Goal: Information Seeking & Learning: Learn about a topic

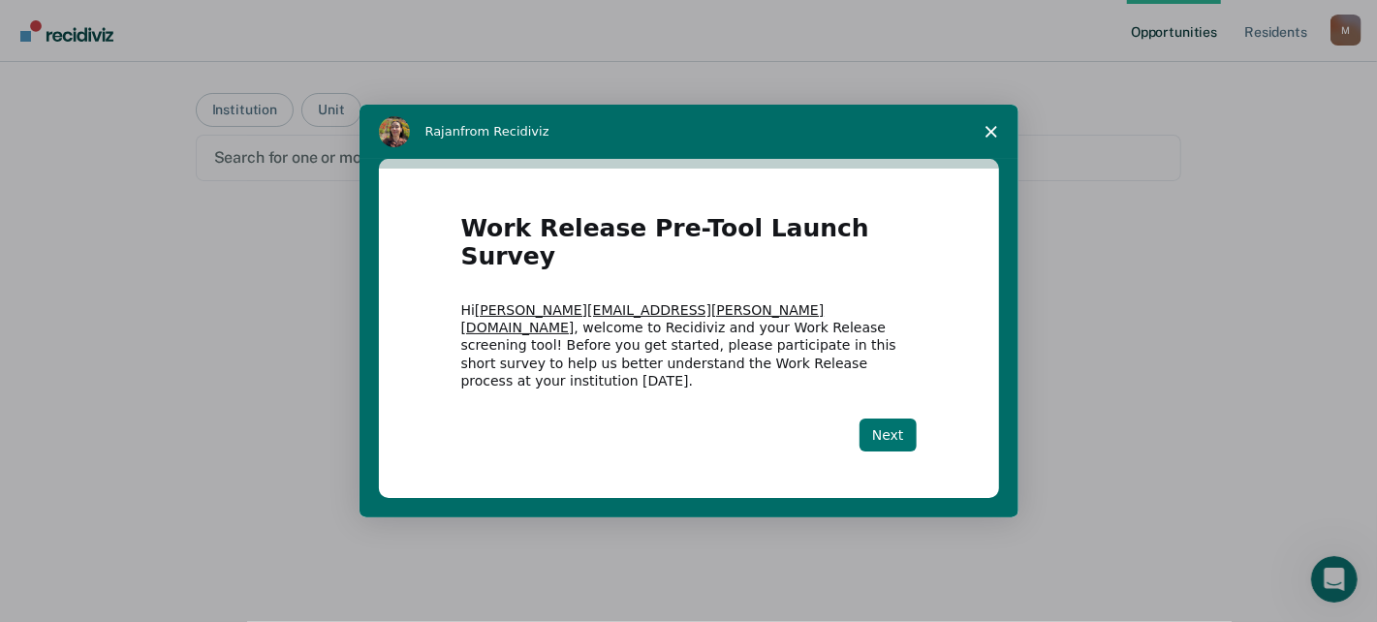
click at [884, 419] on button "Next" at bounding box center [887, 435] width 57 height 33
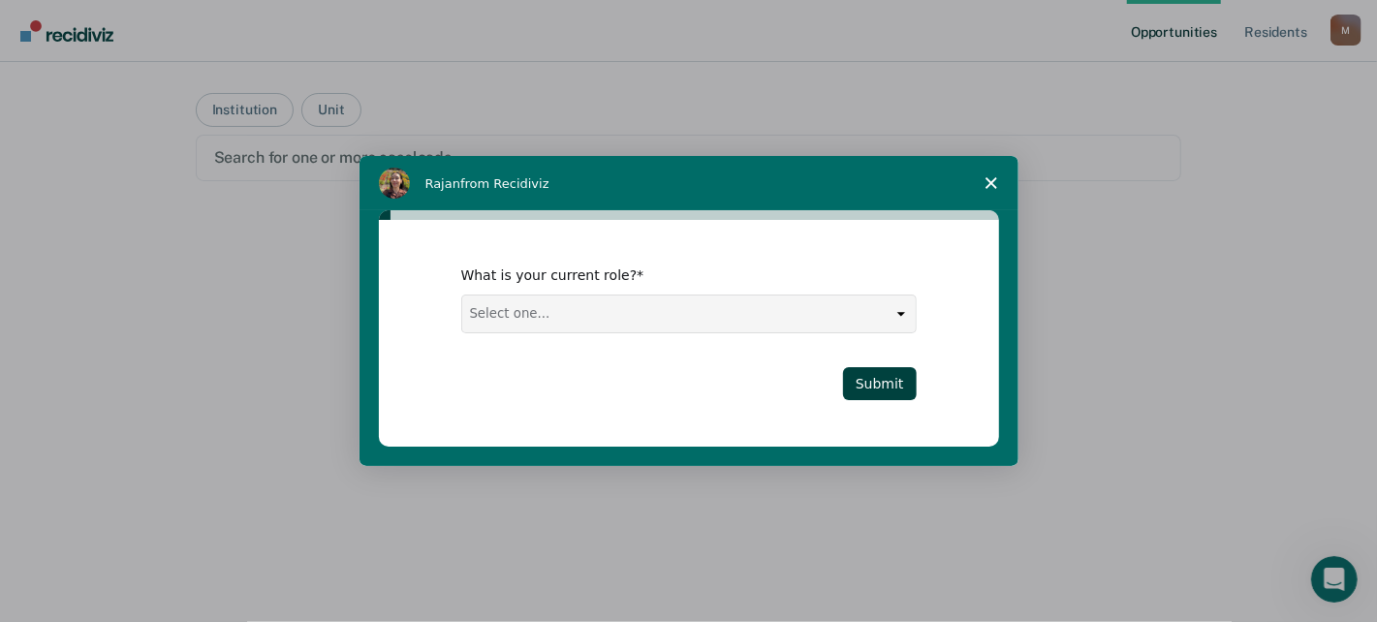
click at [893, 310] on select "Select one... Case Manager FUM Assistant [PERSON_NAME] [PERSON_NAME]" at bounding box center [688, 314] width 453 height 37
select select "Case Manager"
click at [462, 296] on select "Select one... Case Manager FUM Assistant [PERSON_NAME] [PERSON_NAME]" at bounding box center [688, 314] width 453 height 37
click at [878, 379] on button "Submit" at bounding box center [880, 383] width 74 height 33
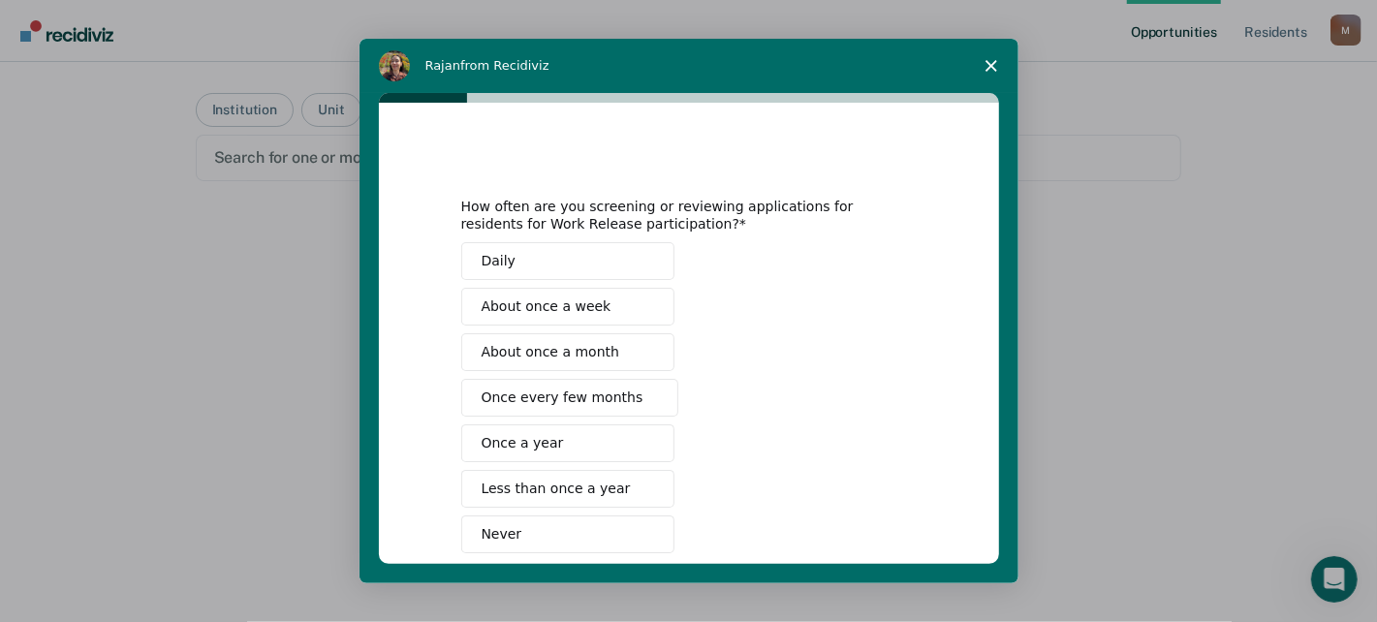
click at [571, 262] on button "Daily" at bounding box center [567, 261] width 213 height 38
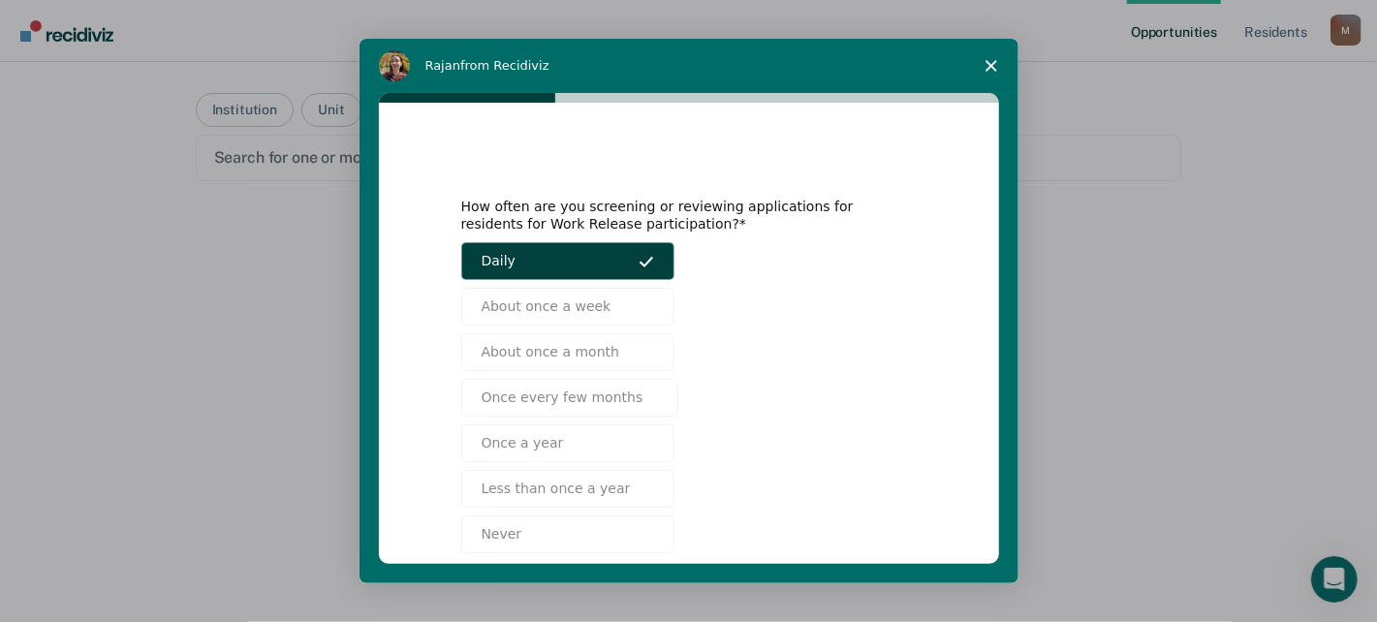
scroll to position [99, 0]
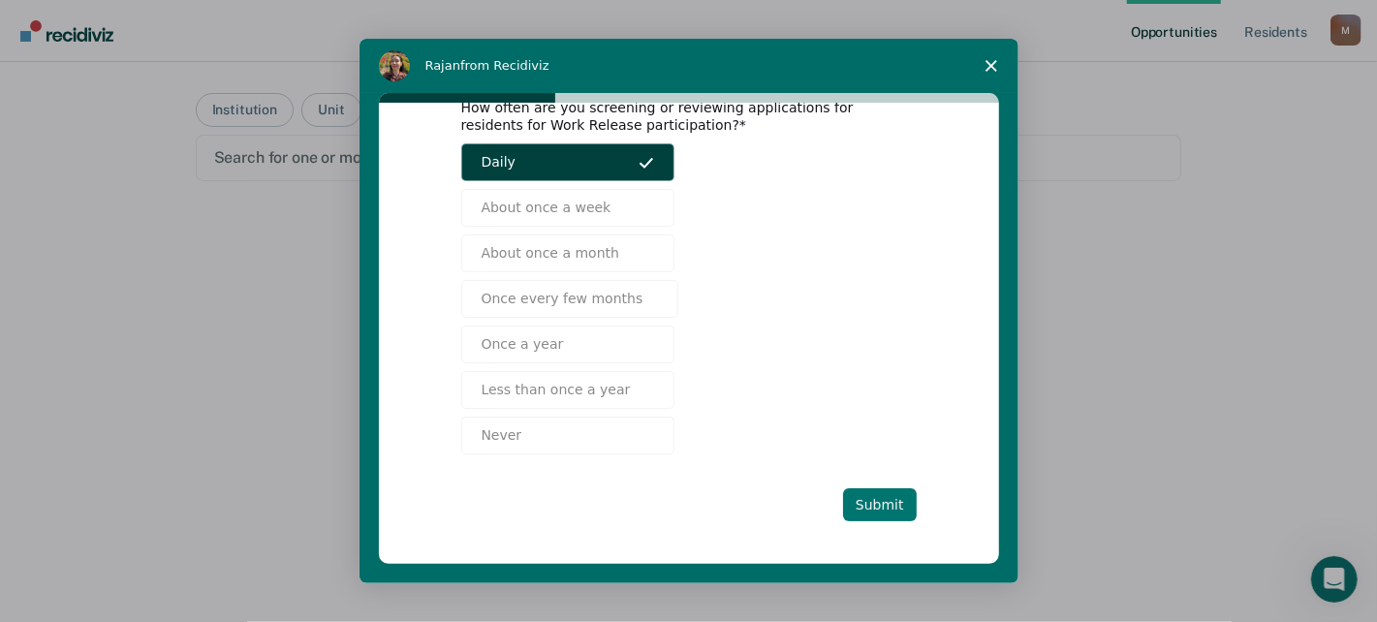
click at [888, 502] on button "Submit" at bounding box center [880, 504] width 74 height 33
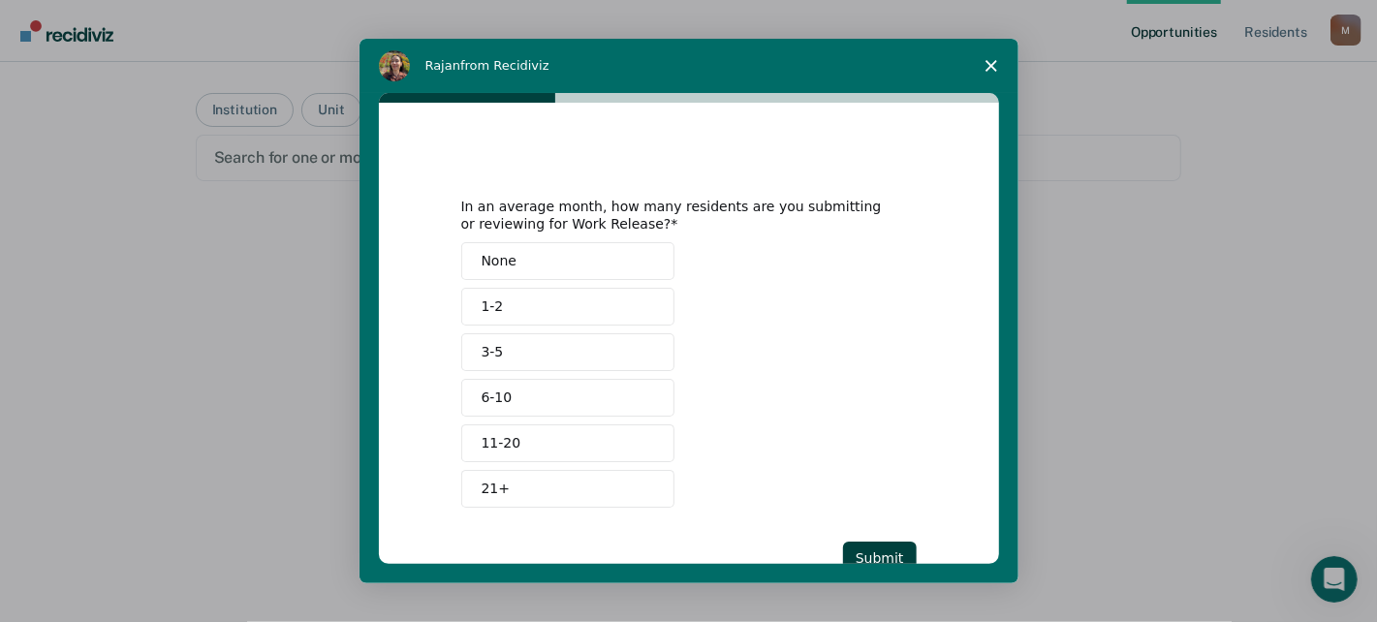
click at [516, 481] on button "21+" at bounding box center [567, 489] width 213 height 38
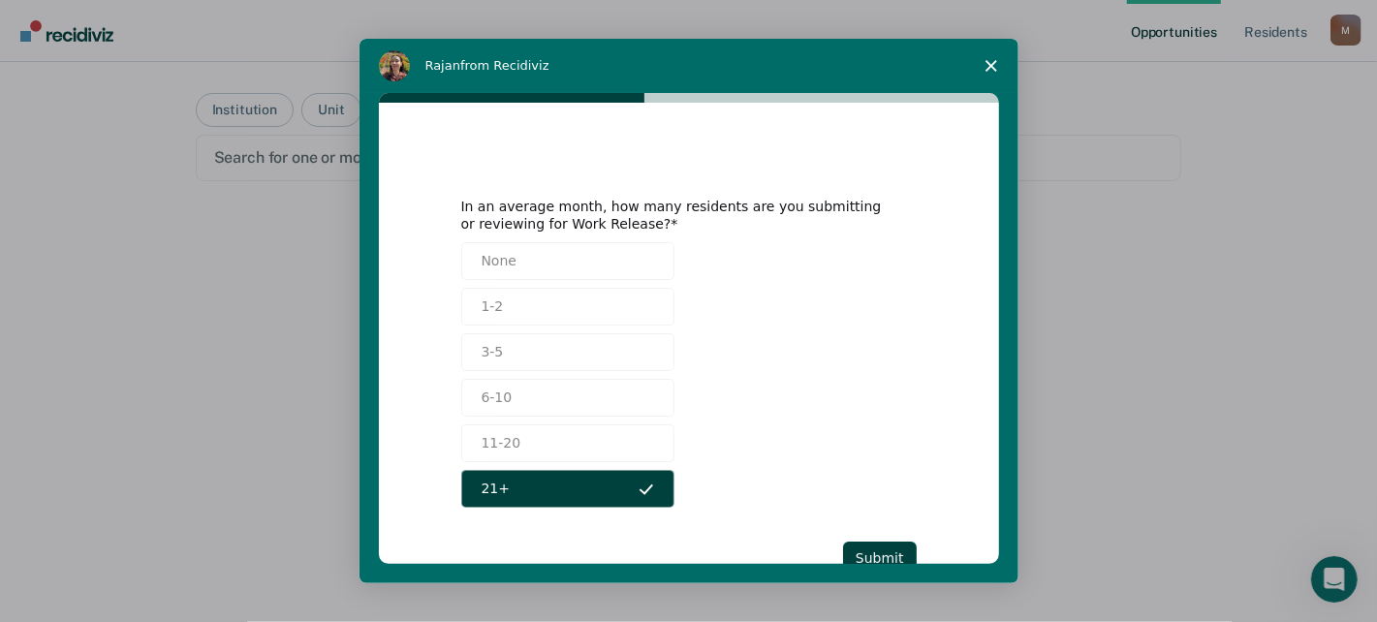
scroll to position [53, 0]
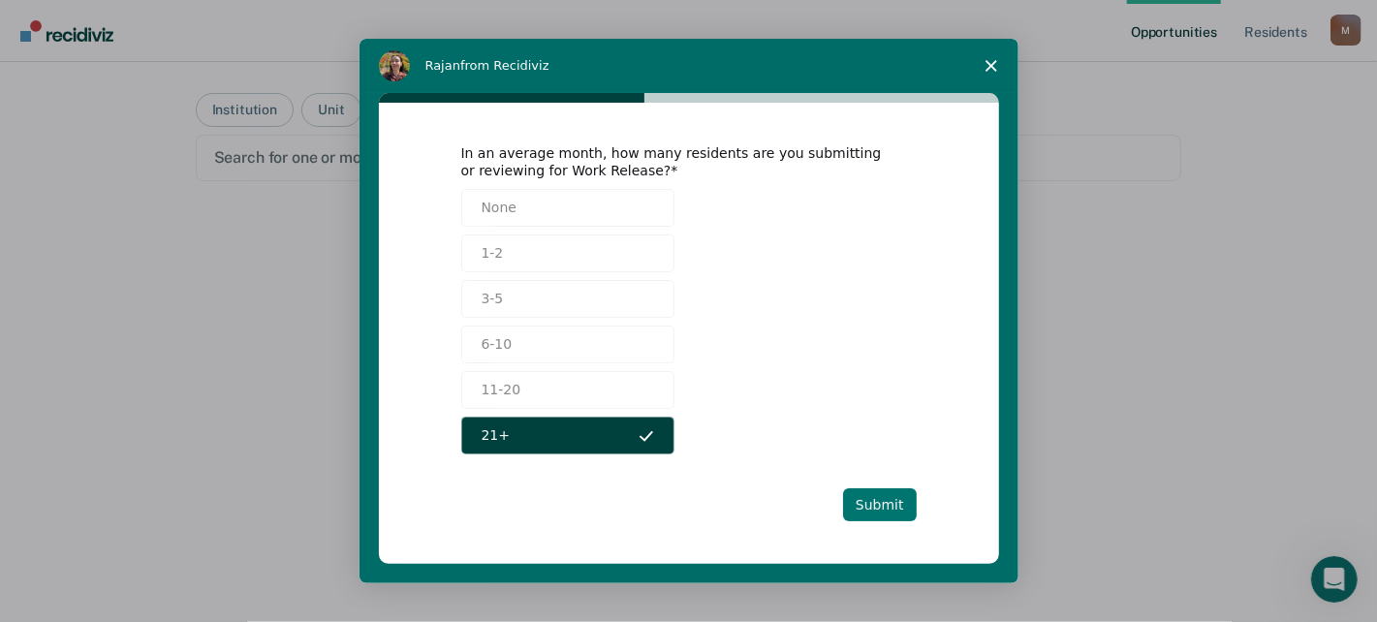
click at [876, 501] on button "Submit" at bounding box center [880, 504] width 74 height 33
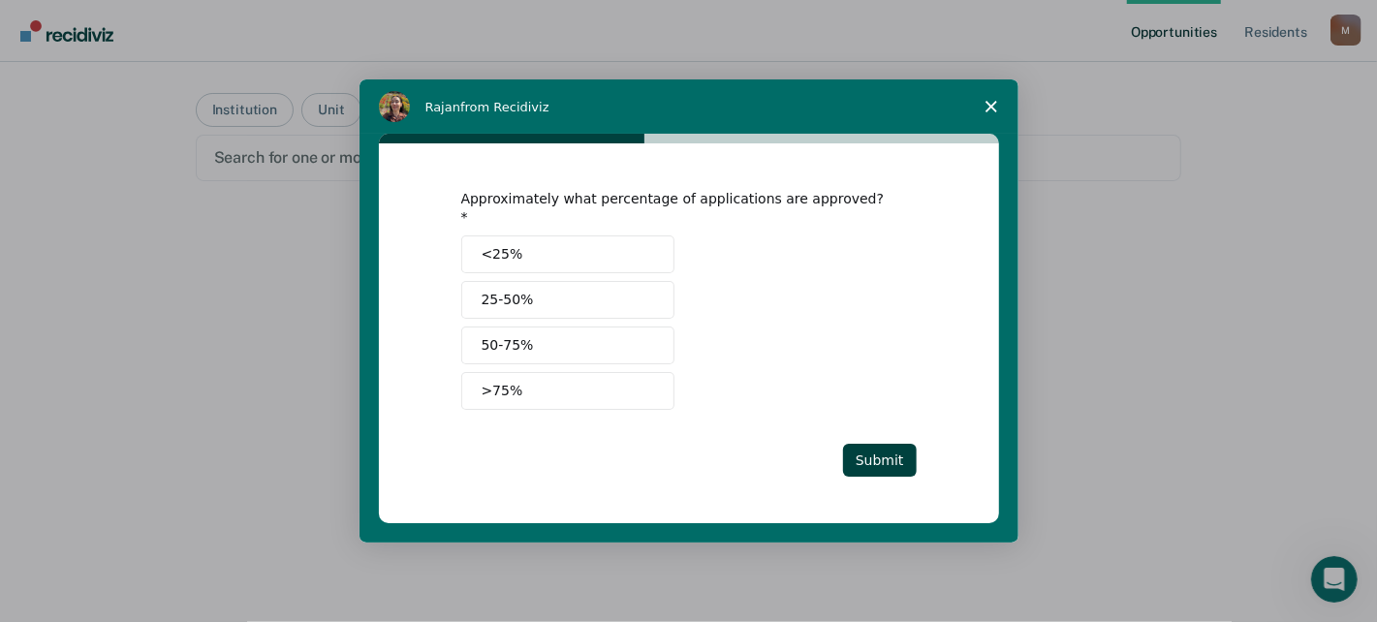
scroll to position [0, 0]
click at [525, 239] on button "<25%" at bounding box center [567, 254] width 213 height 38
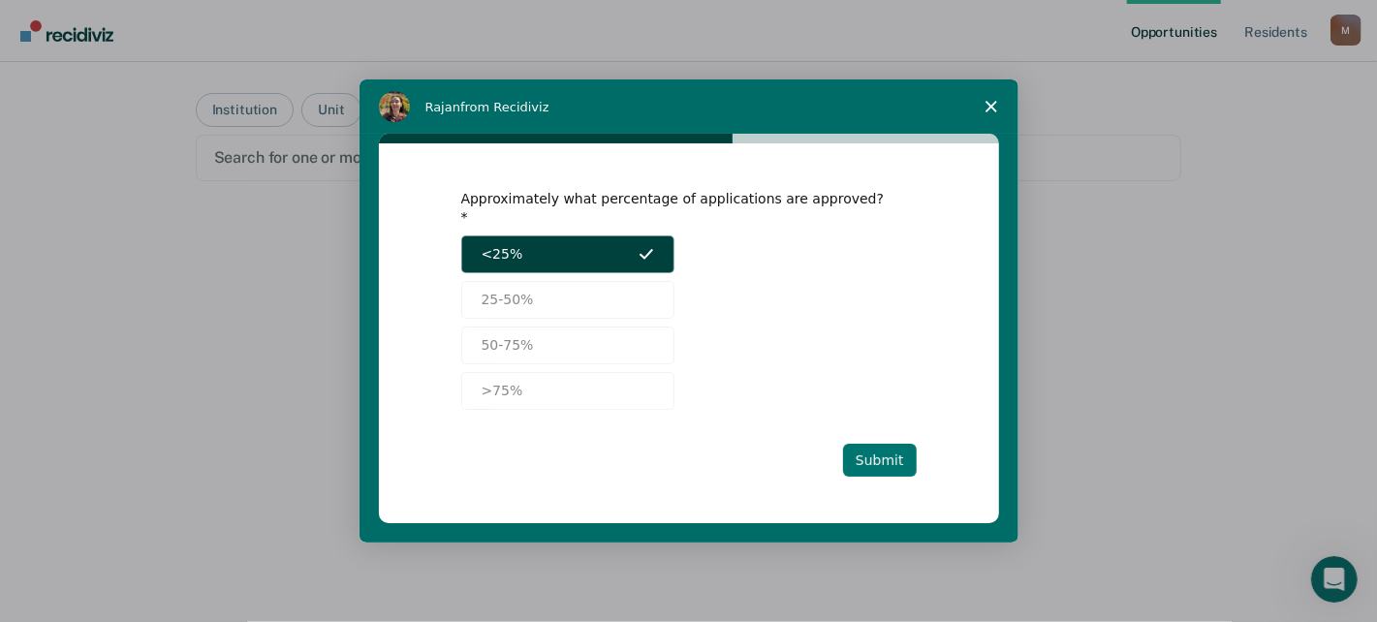
click at [879, 448] on button "Submit" at bounding box center [880, 460] width 74 height 33
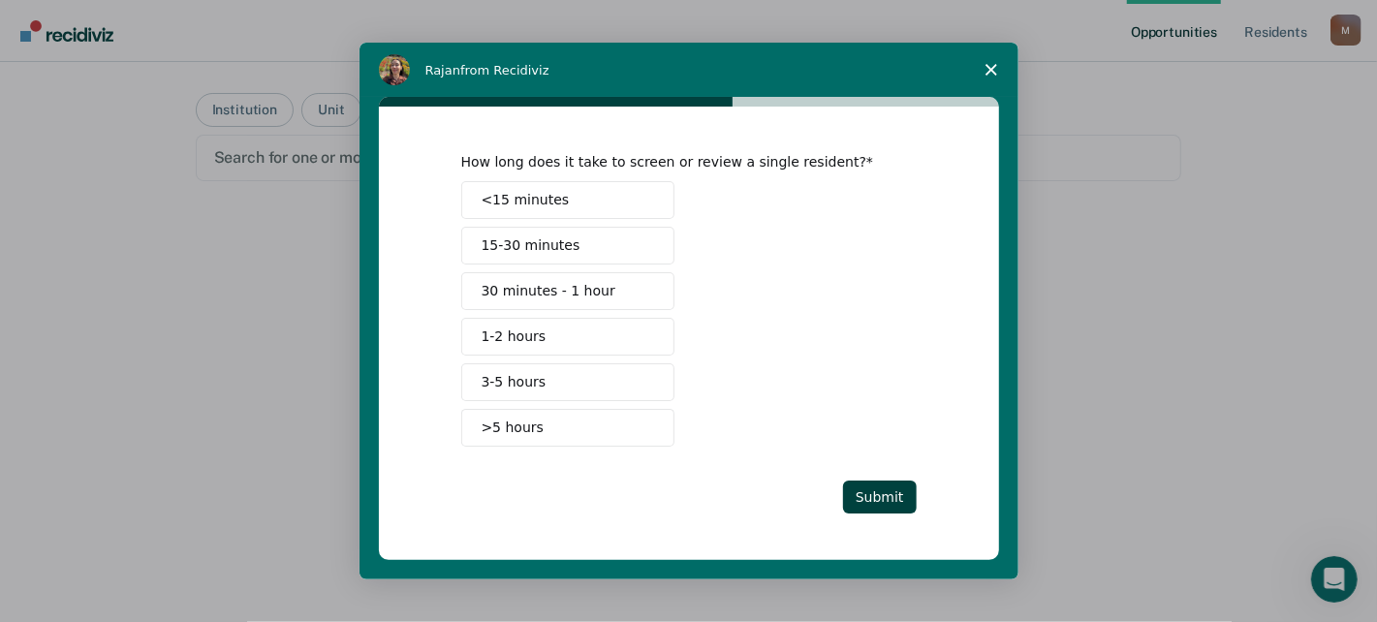
click at [579, 240] on button "15-30 minutes" at bounding box center [567, 246] width 213 height 38
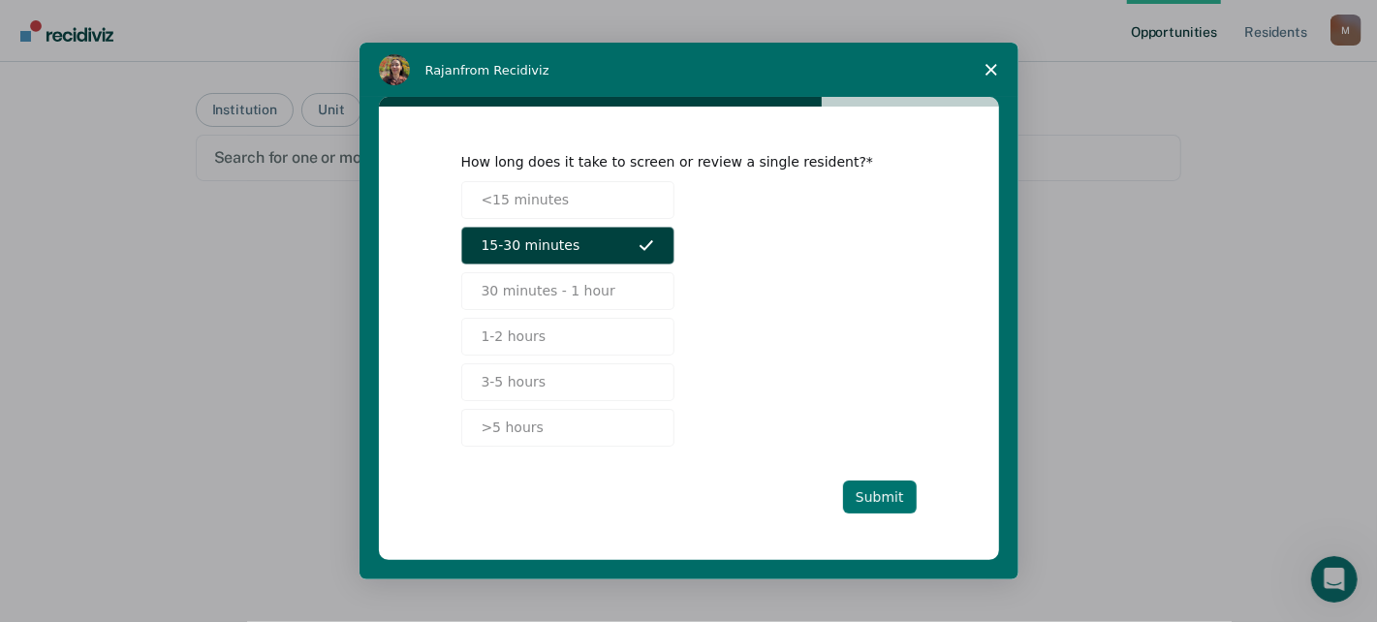
click at [878, 493] on button "Submit" at bounding box center [880, 497] width 74 height 33
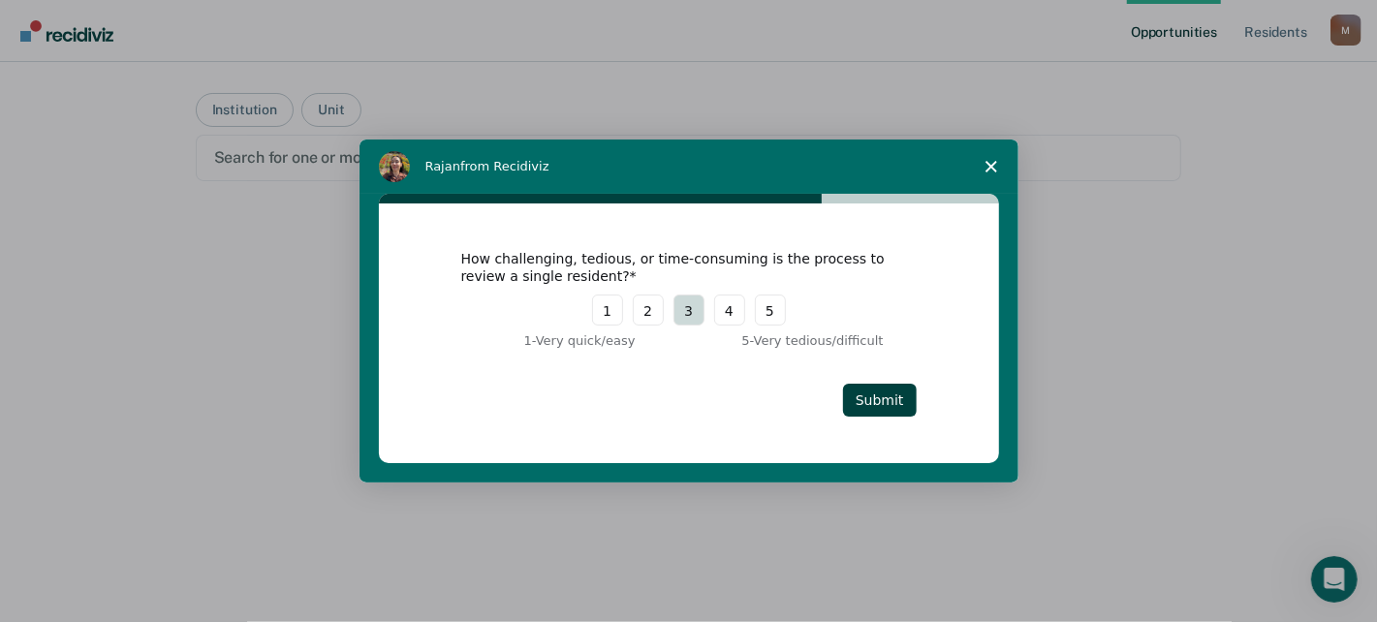
click at [694, 307] on button "3" at bounding box center [688, 310] width 31 height 31
click at [877, 396] on button "Submit" at bounding box center [880, 400] width 74 height 33
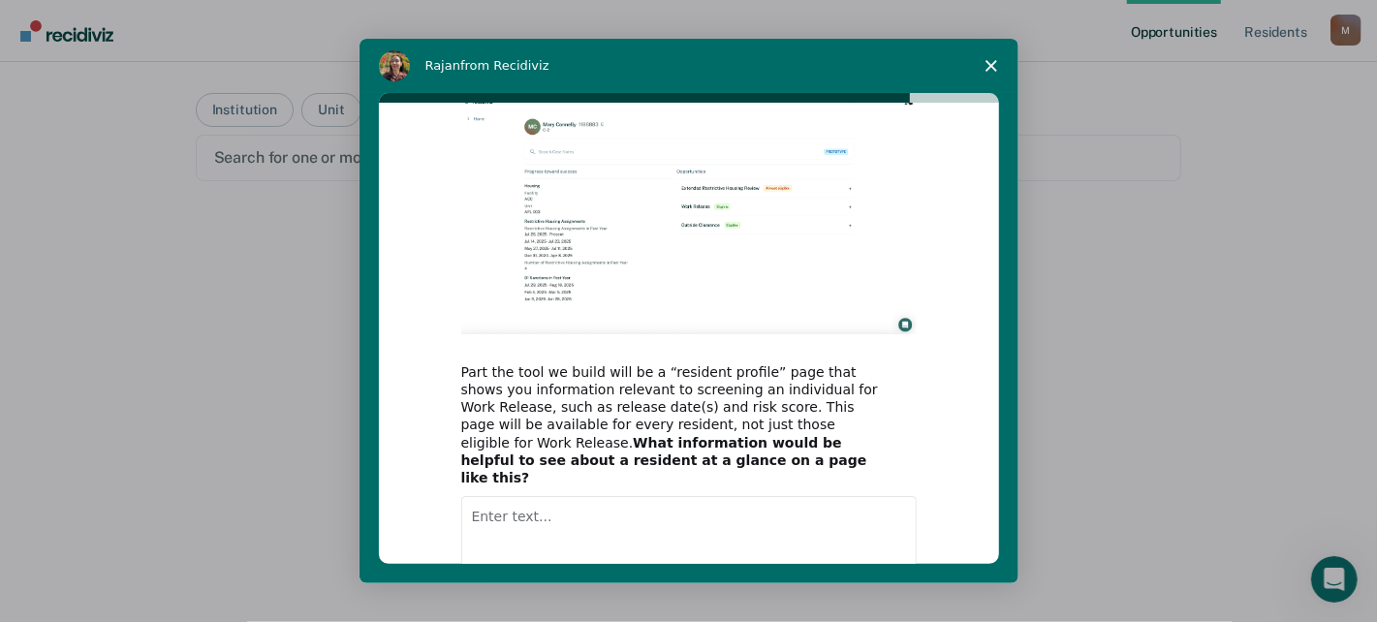
scroll to position [194, 0]
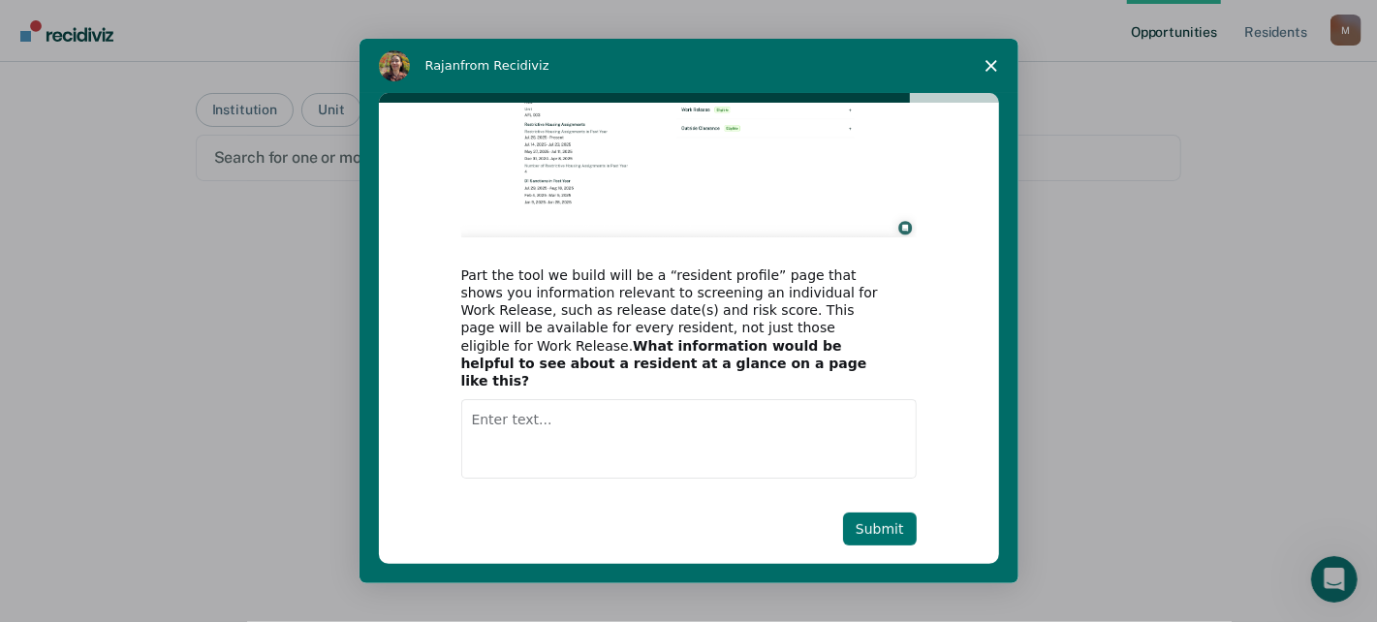
click at [883, 513] on button "Submit" at bounding box center [880, 529] width 74 height 33
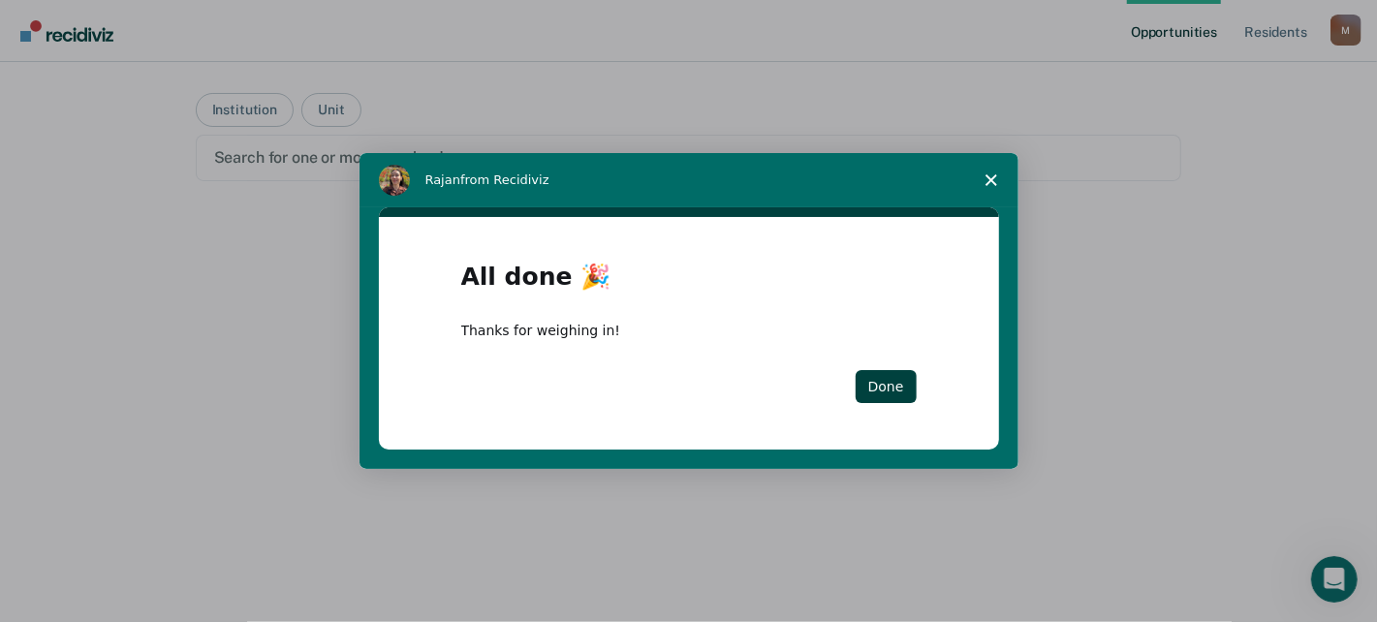
scroll to position [0, 0]
click at [880, 382] on button "Done" at bounding box center [886, 386] width 61 height 33
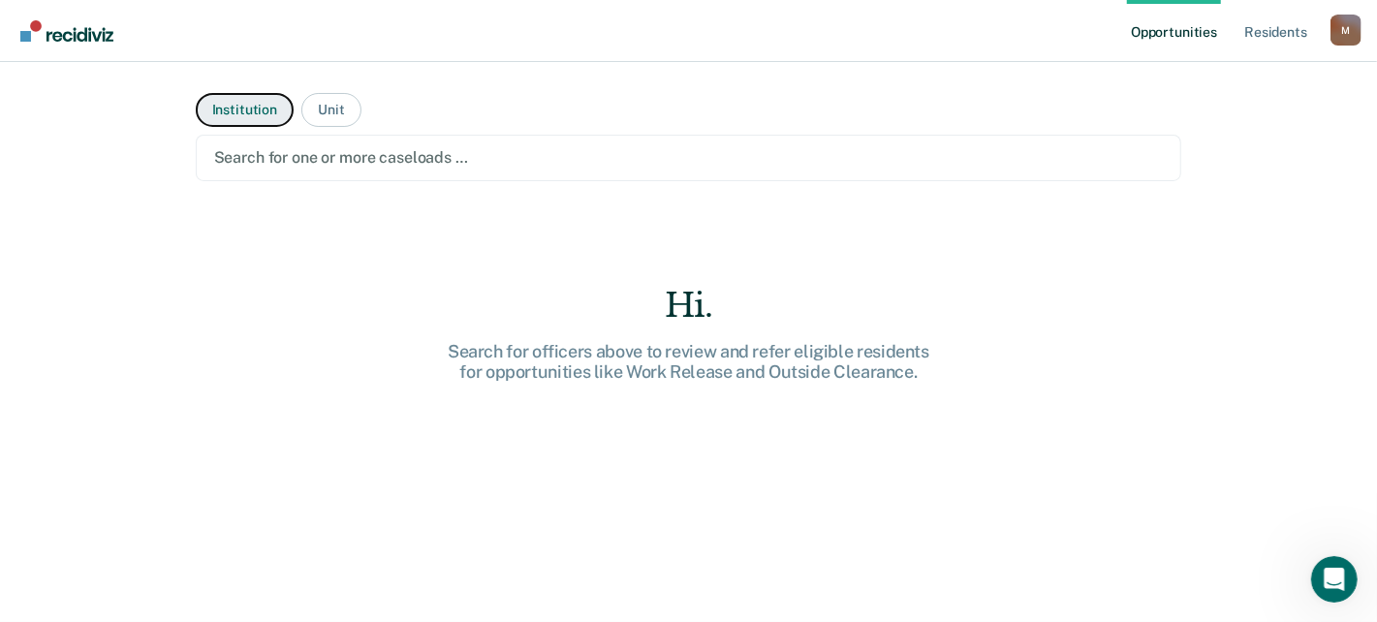
click at [232, 110] on button "Institution" at bounding box center [245, 110] width 98 height 34
click at [268, 146] on div at bounding box center [689, 157] width 950 height 22
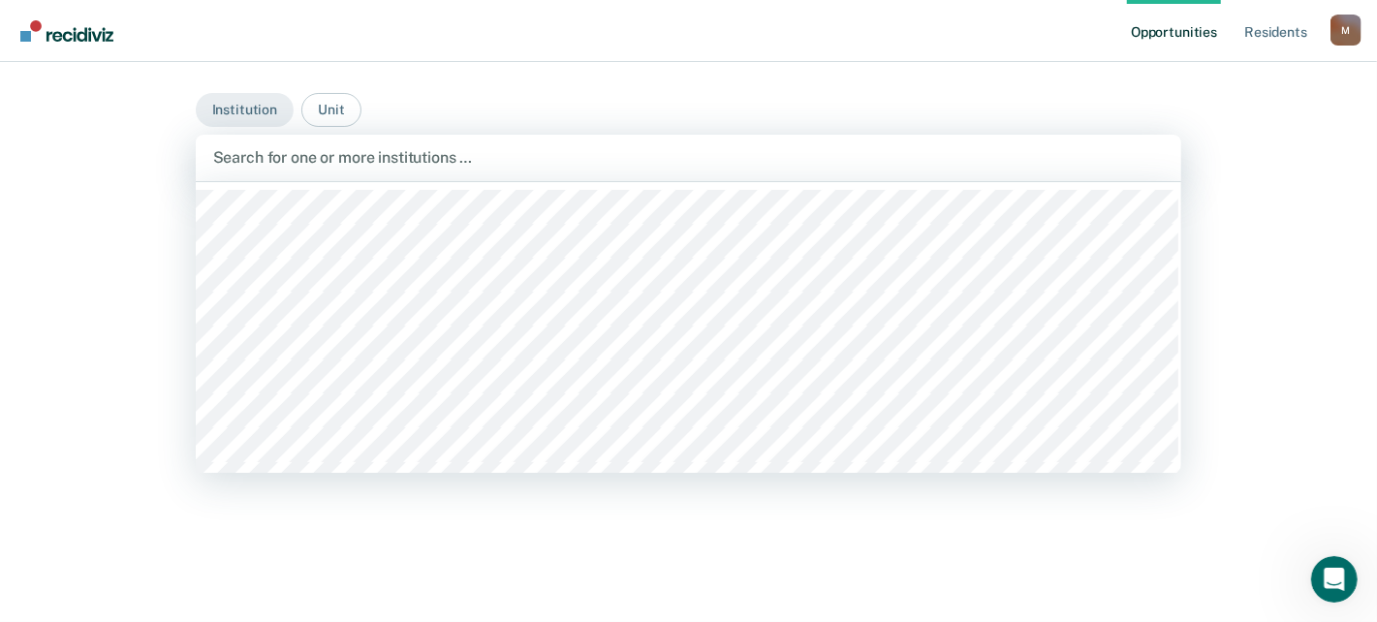
type input "W"
type input "ERDCC"
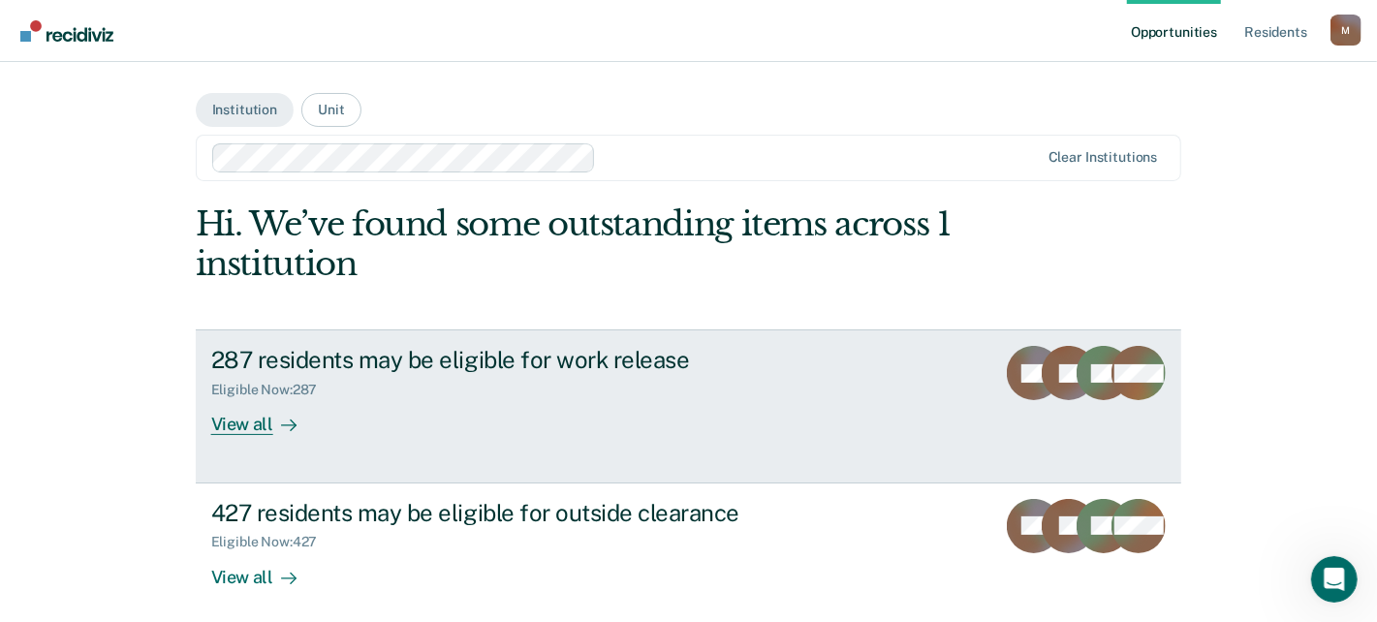
scroll to position [88, 0]
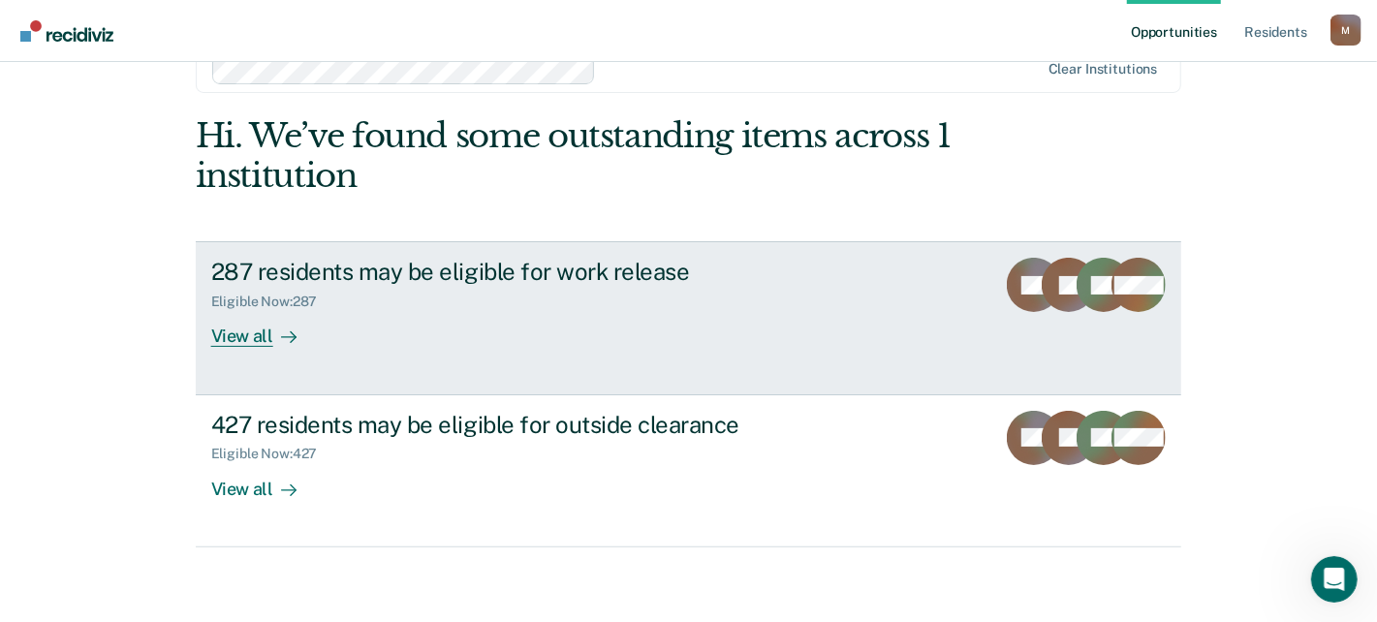
click at [239, 333] on div "View all" at bounding box center [265, 329] width 109 height 38
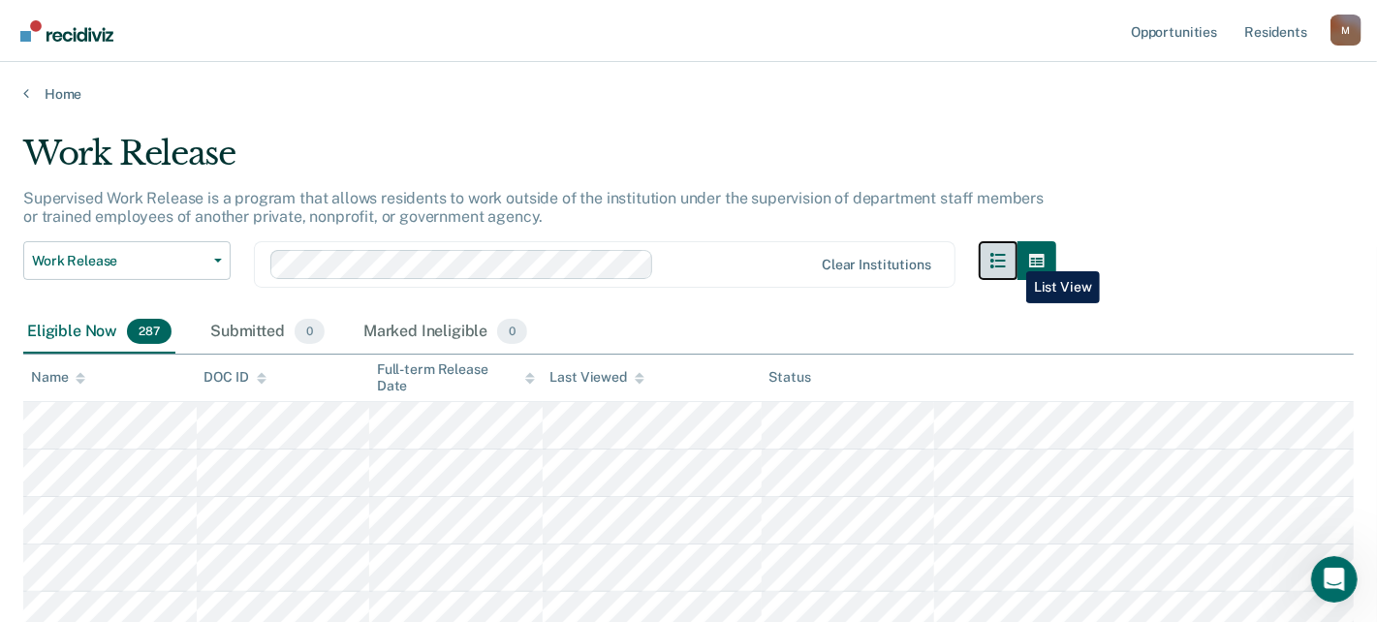
drag, startPoint x: 1012, startPoint y: 257, endPoint x: 1044, endPoint y: 252, distance: 32.3
click at [1006, 257] on icon "button" at bounding box center [998, 261] width 16 height 16
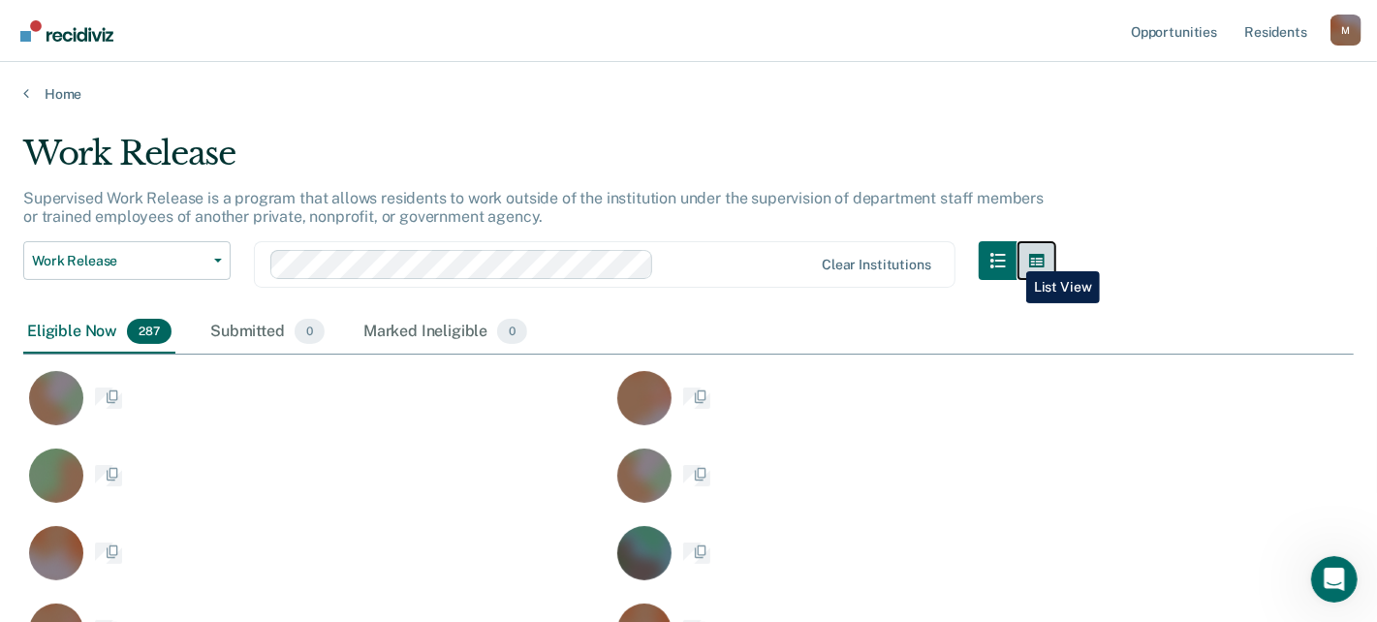
click at [1045, 254] on icon "button" at bounding box center [1037, 261] width 16 height 14
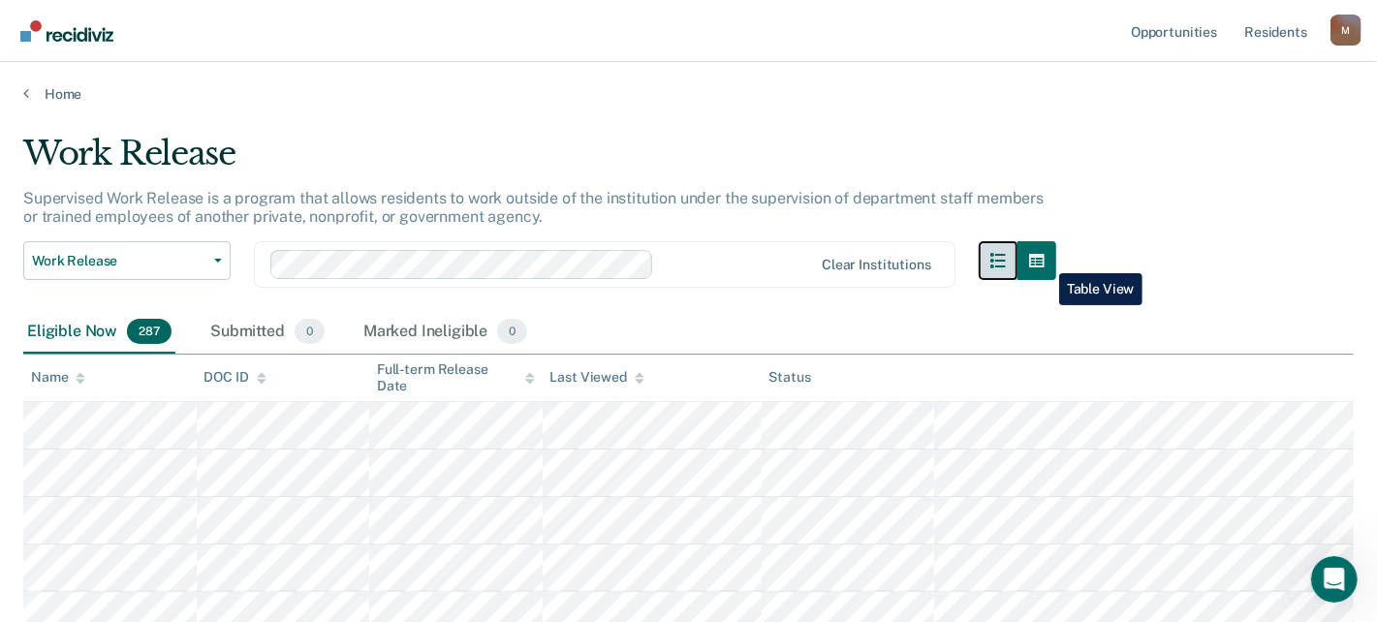
click at [1002, 265] on icon "button" at bounding box center [998, 261] width 16 height 16
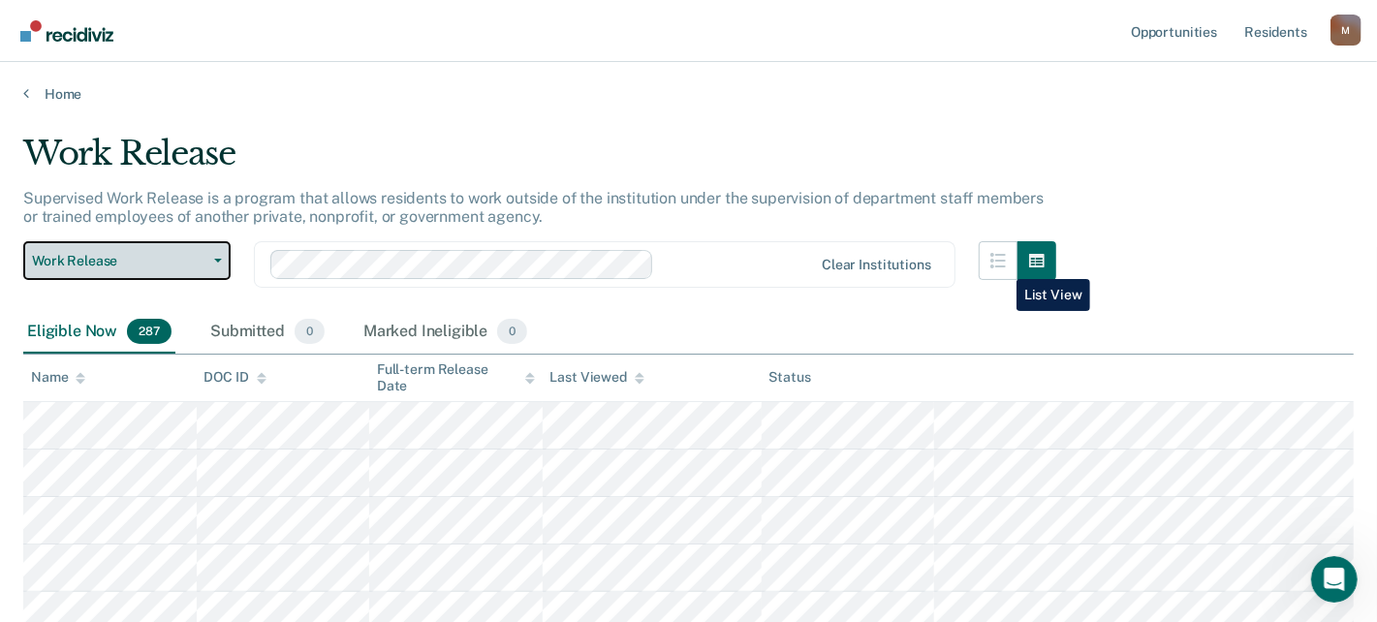
click at [212, 260] on span "button" at bounding box center [214, 261] width 16 height 4
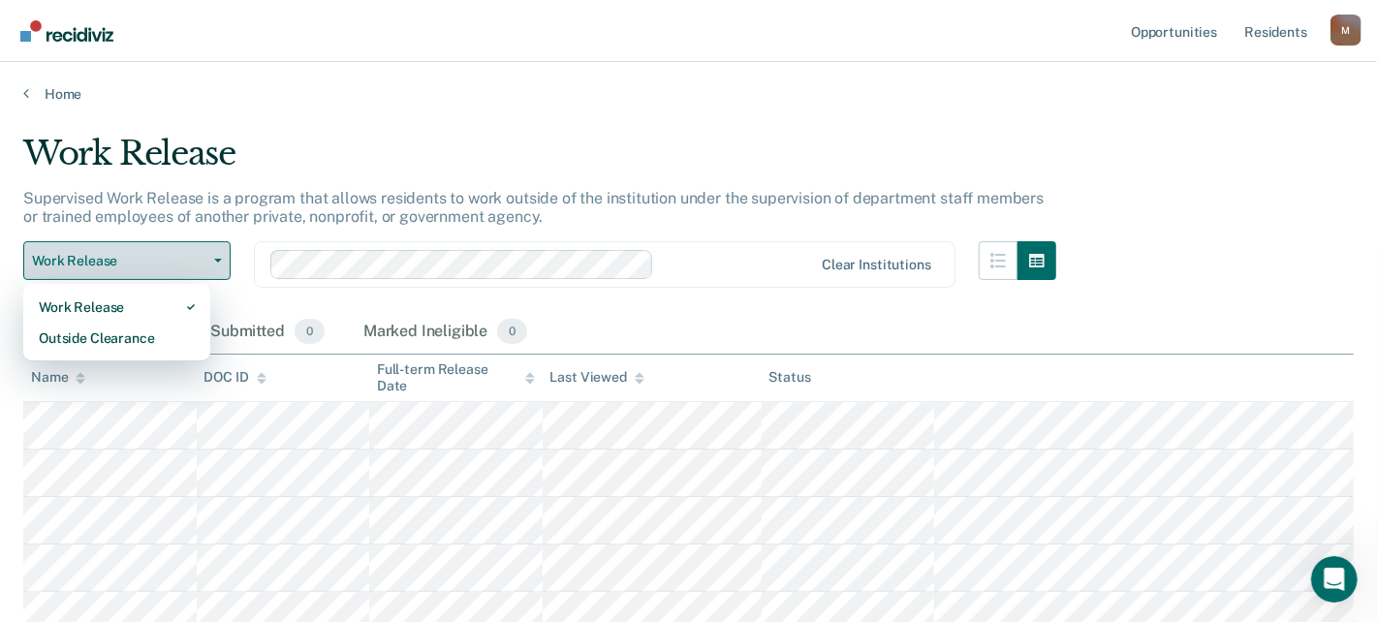
click at [212, 260] on span "button" at bounding box center [214, 261] width 16 height 4
click at [122, 336] on div "Eligible Now 287" at bounding box center [99, 332] width 152 height 43
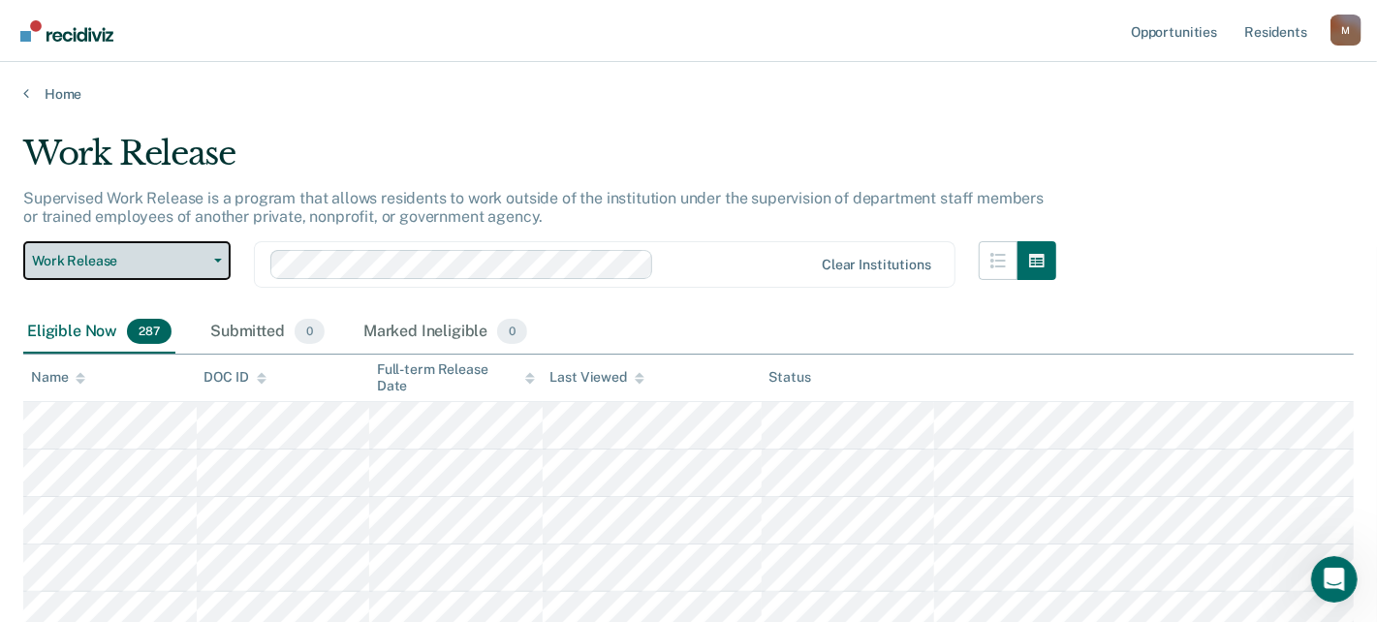
click at [215, 253] on button "Work Release" at bounding box center [126, 260] width 207 height 39
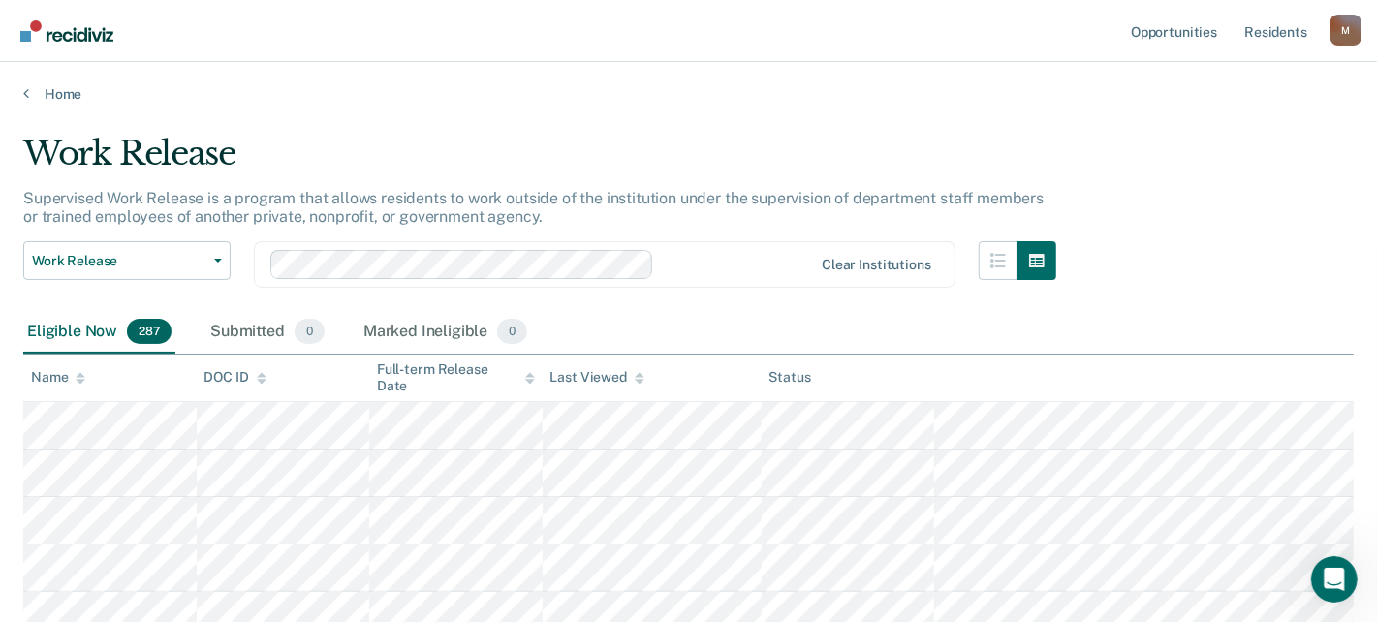
click at [119, 334] on div "Outside Clearance" at bounding box center [117, 318] width 156 height 31
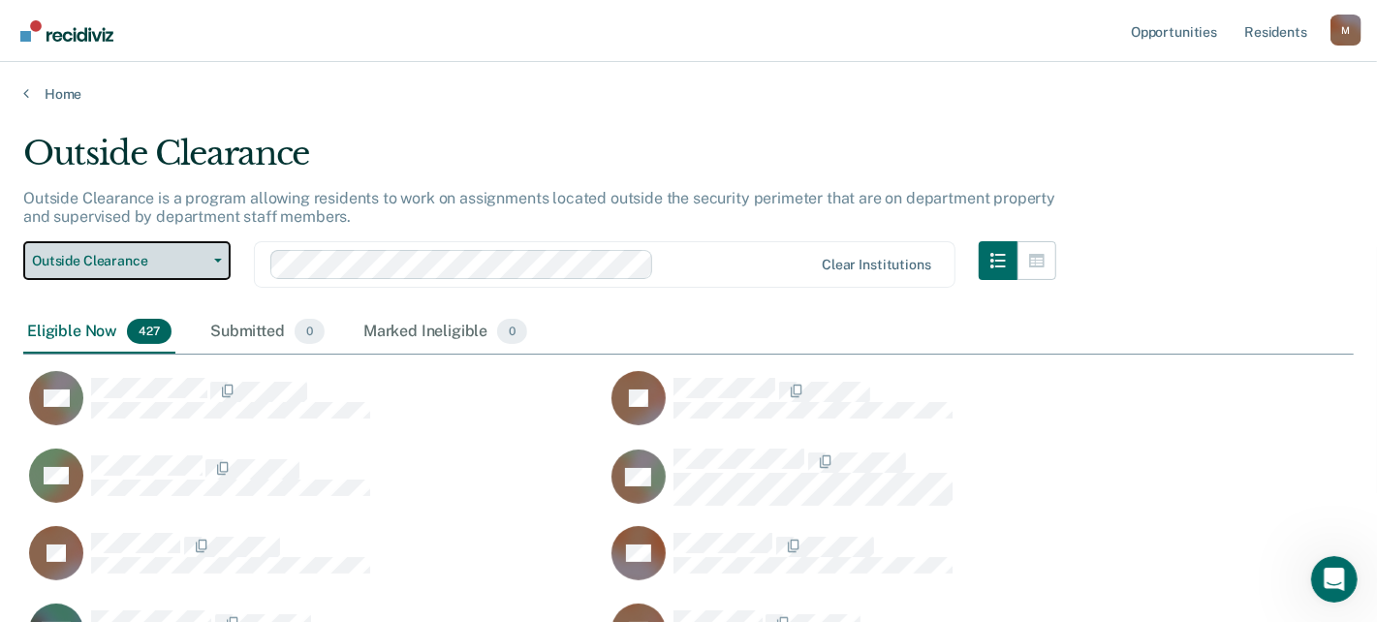
scroll to position [16803, 1316]
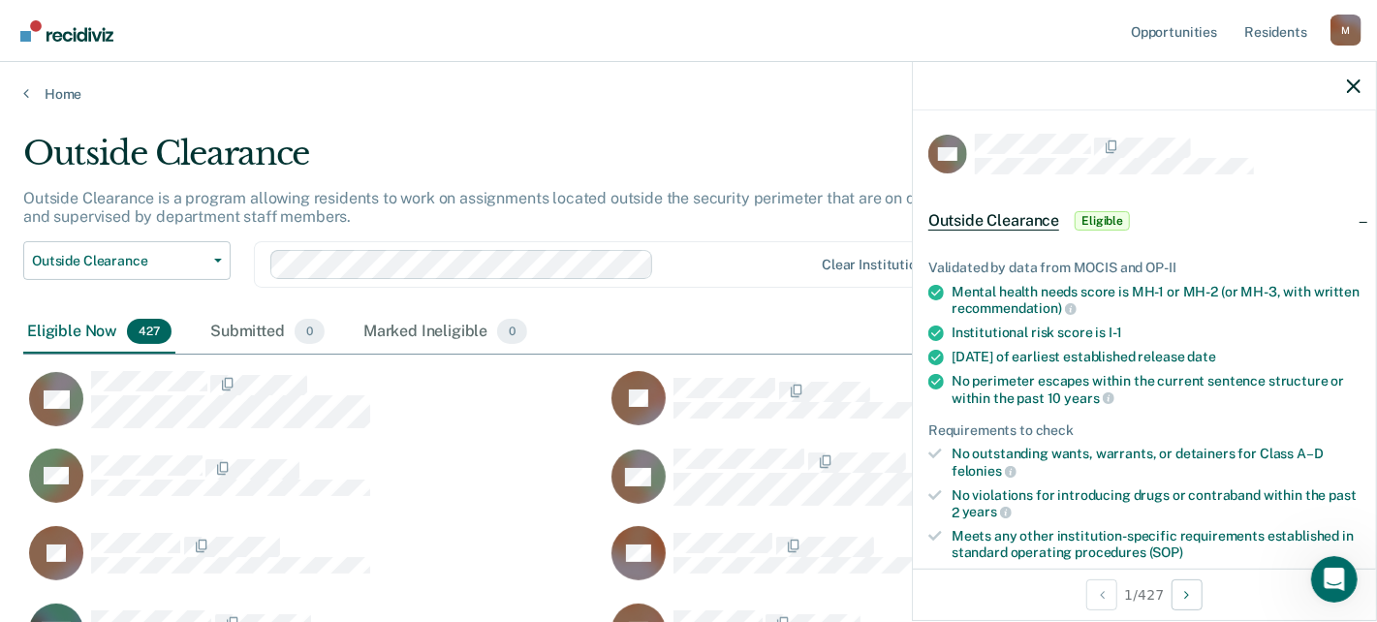
click at [1351, 80] on icon "button" at bounding box center [1354, 86] width 14 height 14
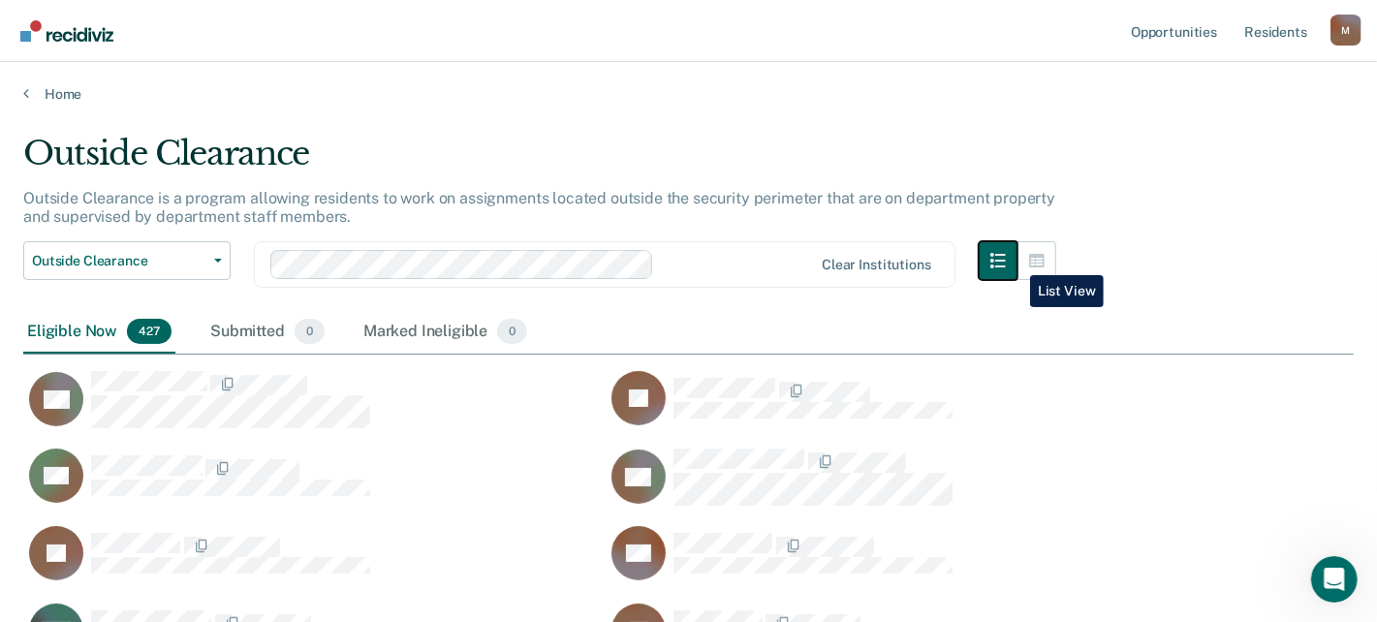
click at [1006, 261] on icon "button" at bounding box center [998, 261] width 16 height 16
click at [1042, 256] on icon "button" at bounding box center [1037, 261] width 16 height 14
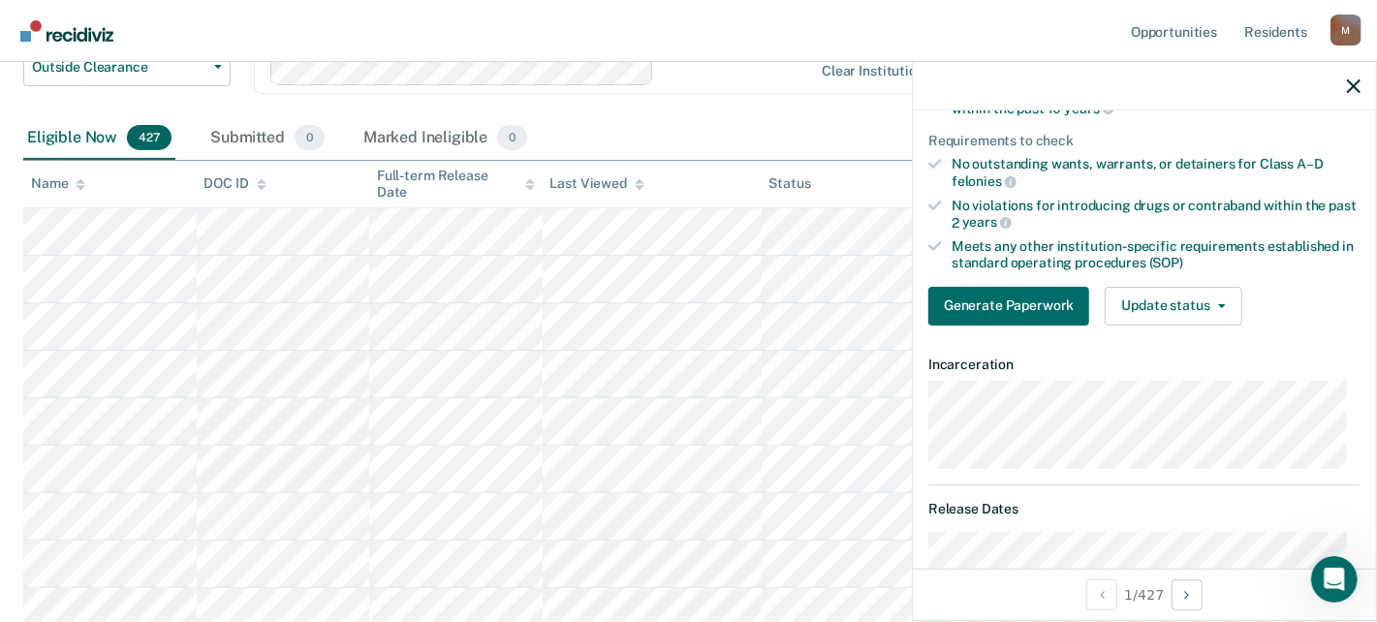
scroll to position [0, 0]
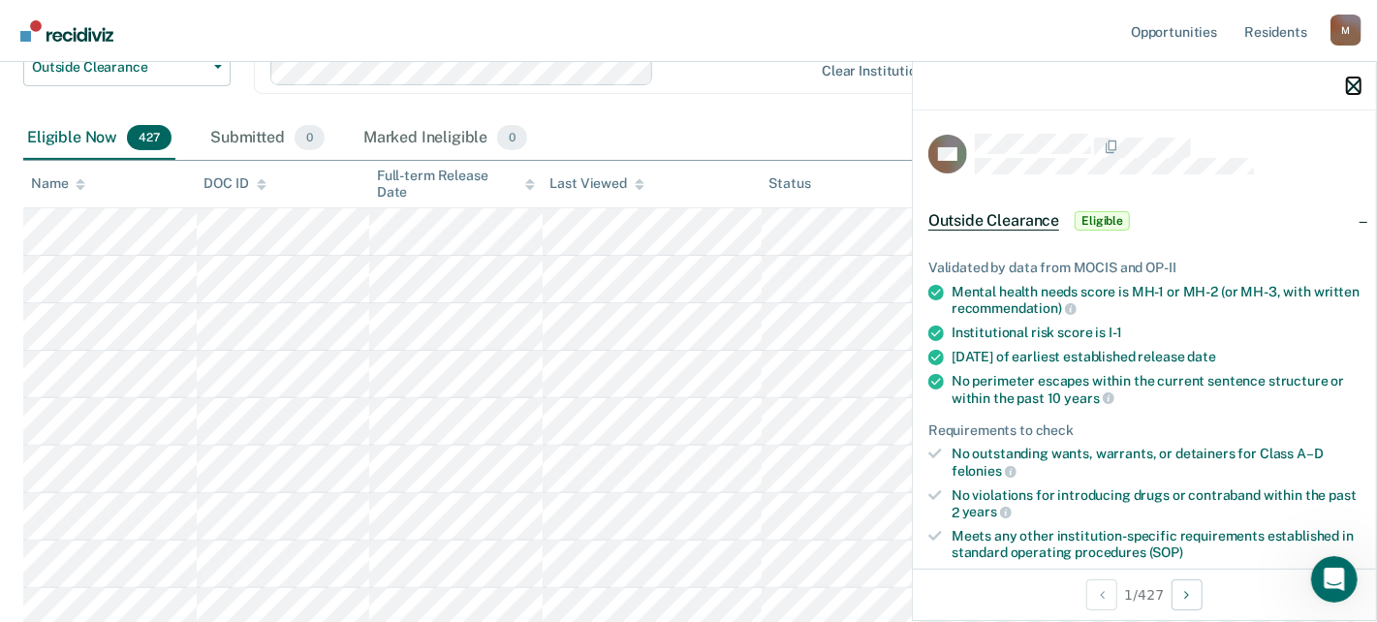
click at [1354, 84] on icon "button" at bounding box center [1354, 86] width 14 height 14
